Goal: Contribute content

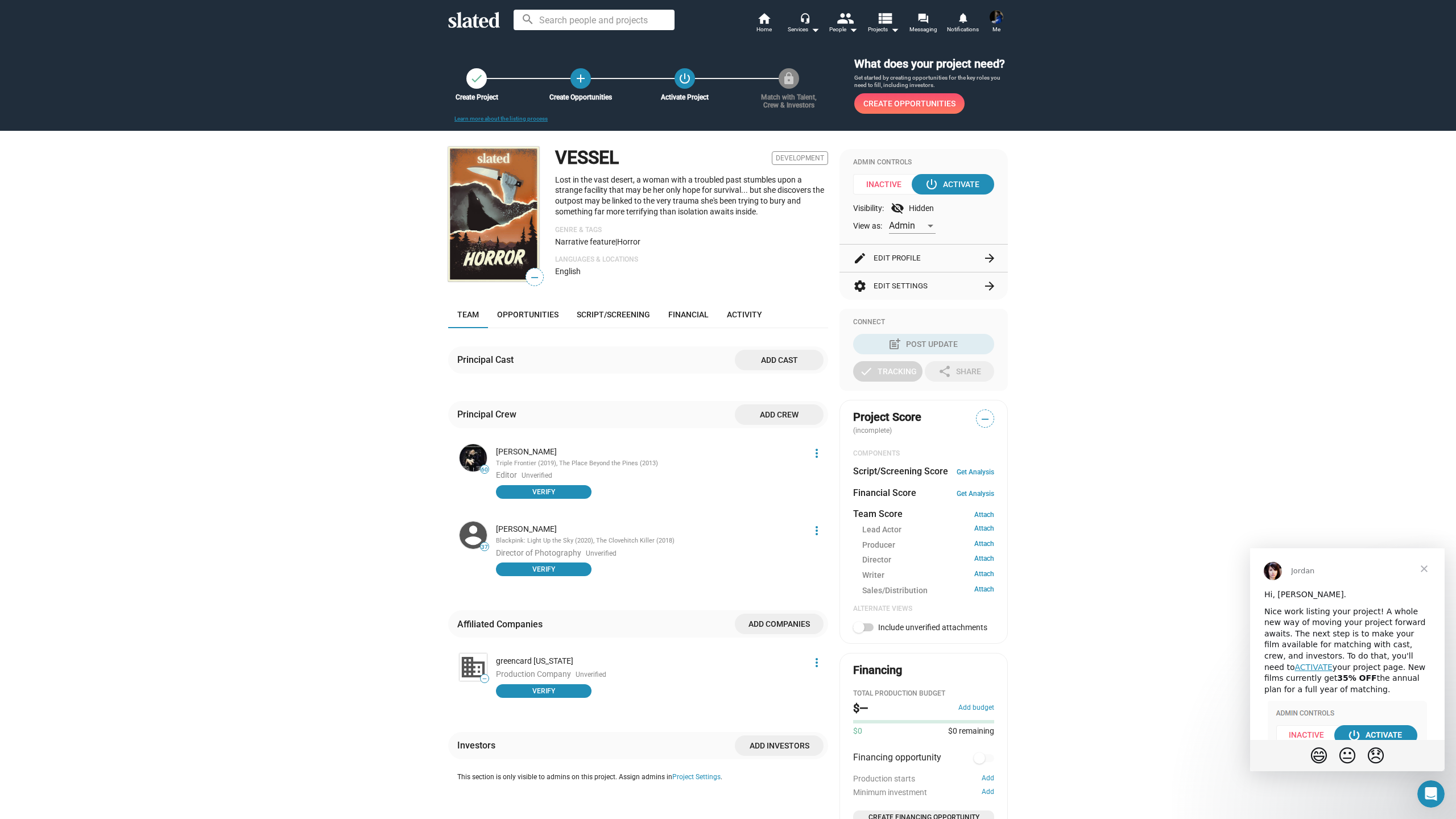
scroll to position [176, 0]
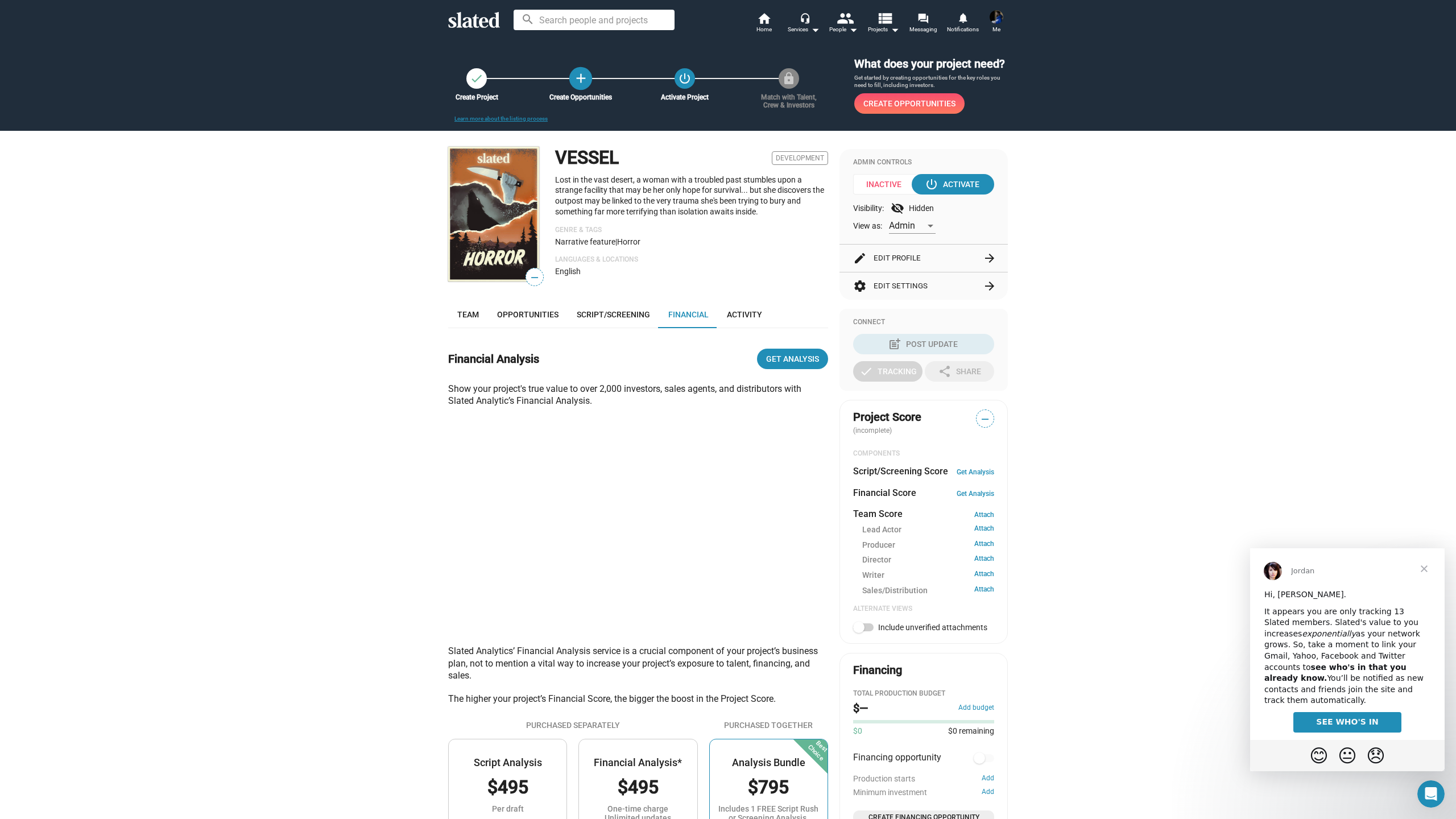
click at [582, 85] on mat-icon "add" at bounding box center [581, 78] width 16 height 16
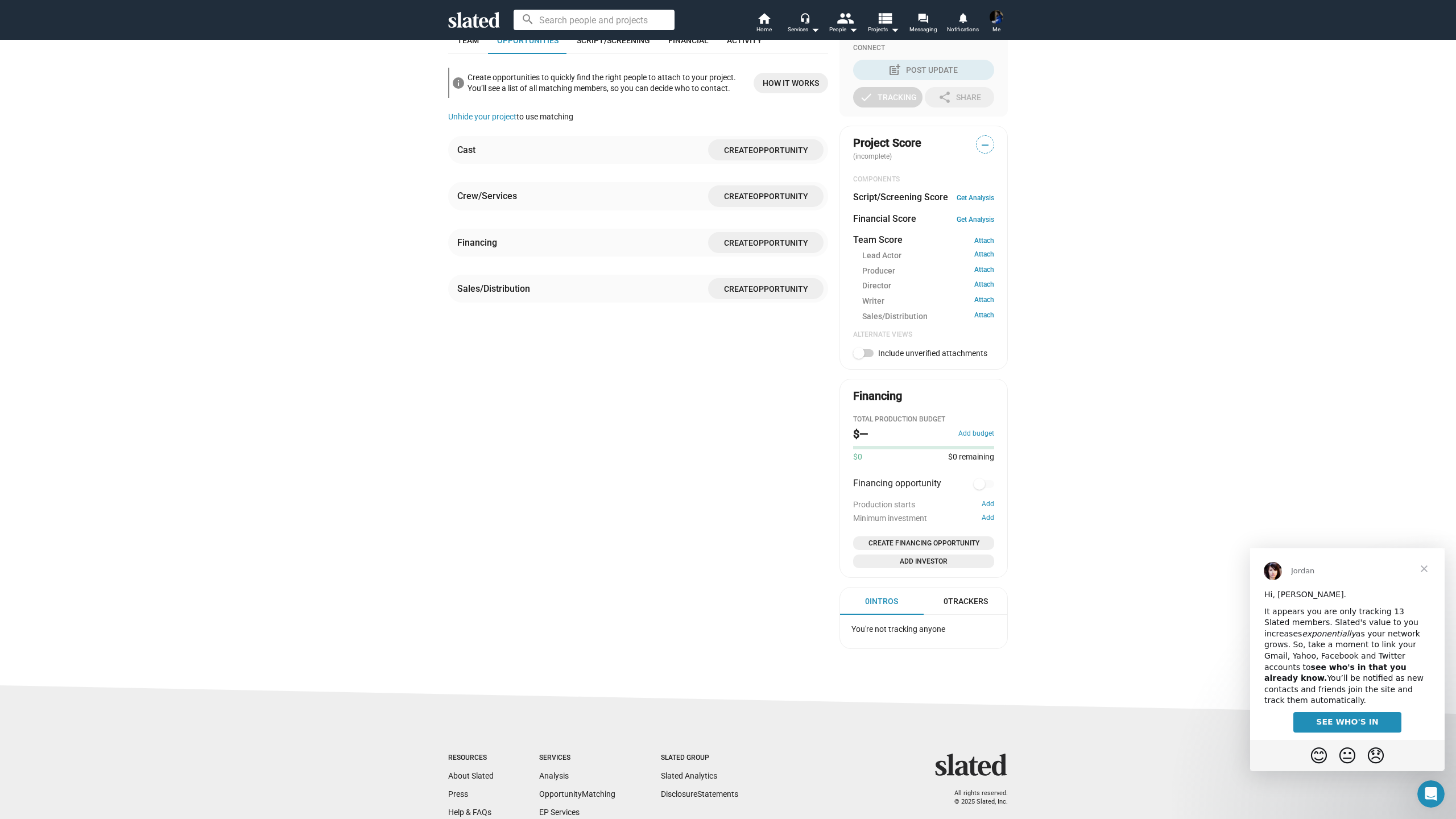
scroll to position [274, 0]
click at [761, 155] on span "Create Opportunity" at bounding box center [766, 149] width 98 height 21
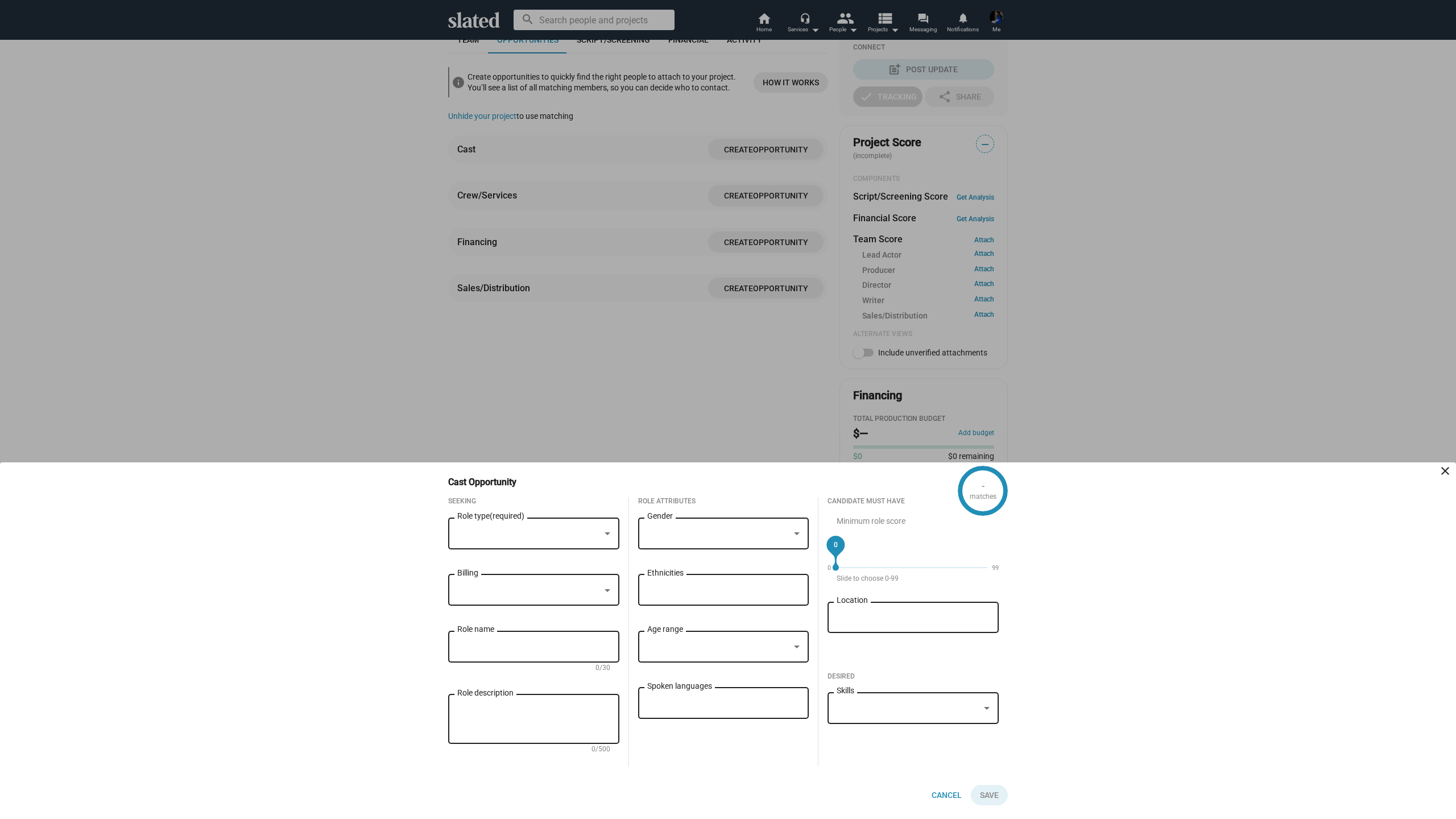
click at [401, 164] on div at bounding box center [728, 409] width 1456 height 819
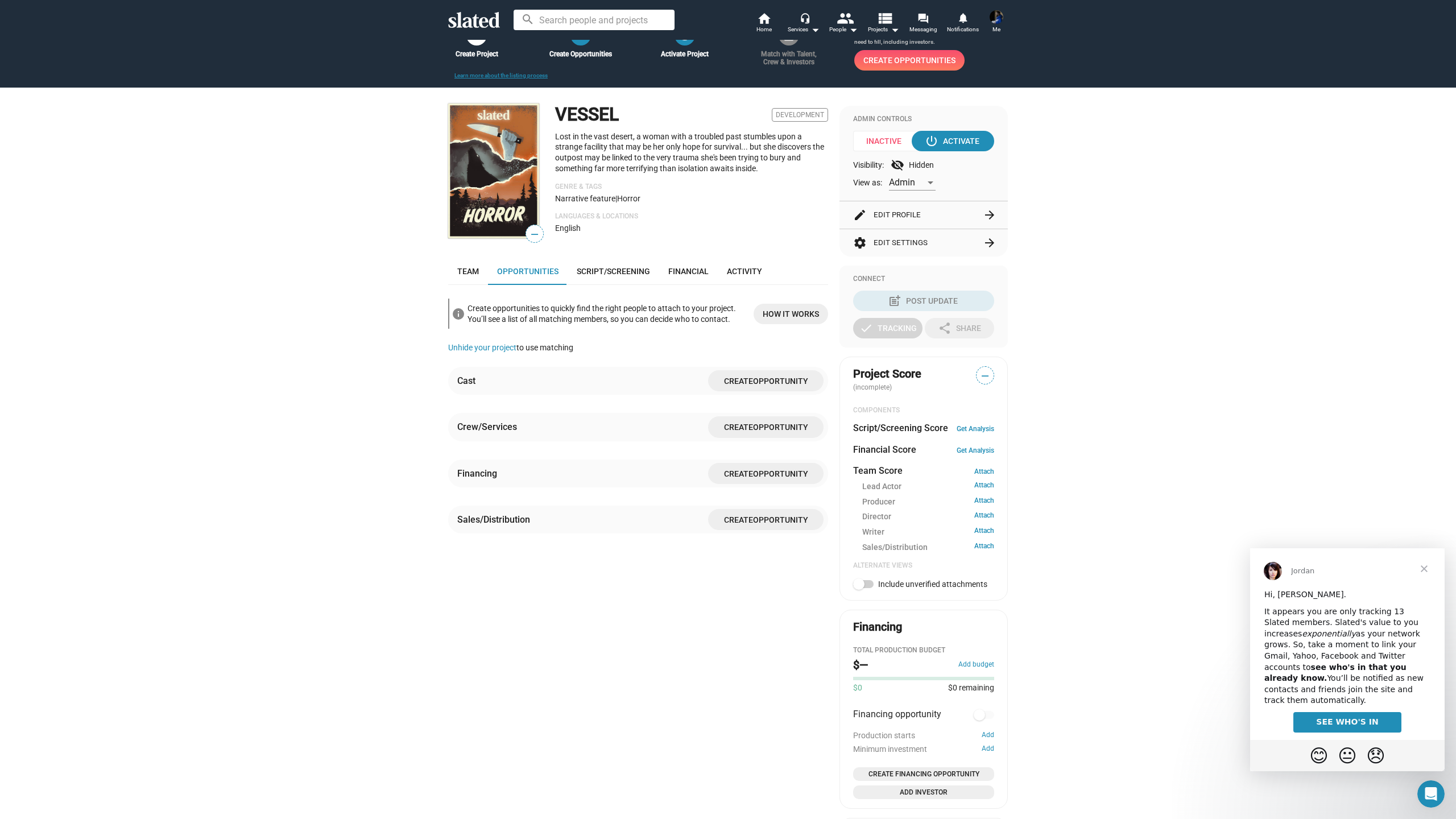
scroll to position [0, 0]
